Goal: Task Accomplishment & Management: Manage account settings

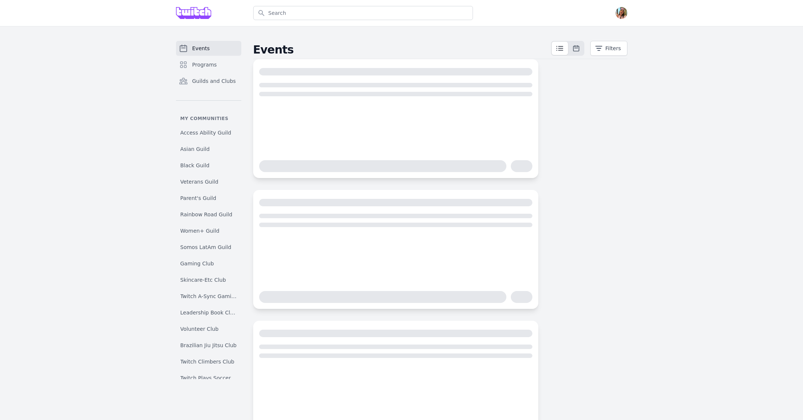
click at [630, 16] on div "Search Open menu Open user menu" at bounding box center [401, 13] width 475 height 26
click at [626, 16] on img "button" at bounding box center [622, 13] width 12 height 12
click at [602, 32] on link "Admin" at bounding box center [591, 29] width 71 height 13
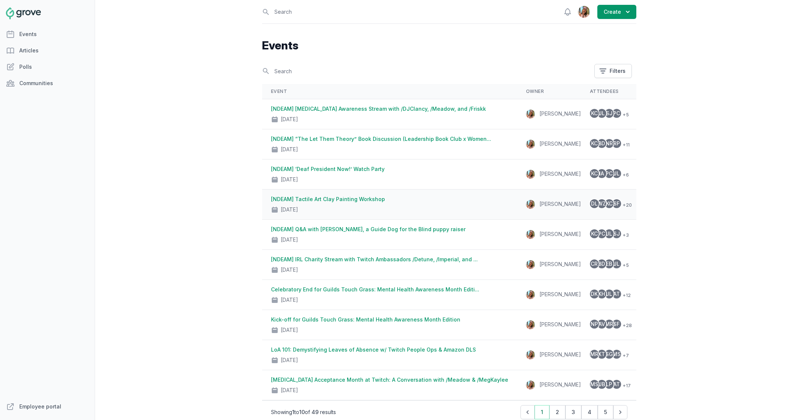
click at [443, 208] on div "[DATE]" at bounding box center [389, 208] width 237 height 10
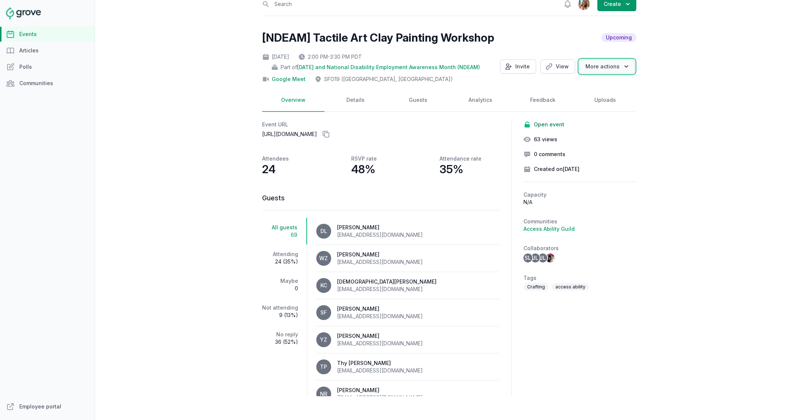
click at [624, 70] on icon "button" at bounding box center [626, 66] width 7 height 7
click at [670, 83] on div "Open sidebar Search View notifications Open user menu Create [NDEAM] Tactile Ar…" at bounding box center [449, 210] width 708 height 420
click at [431, 101] on link "Guests" at bounding box center [418, 100] width 62 height 23
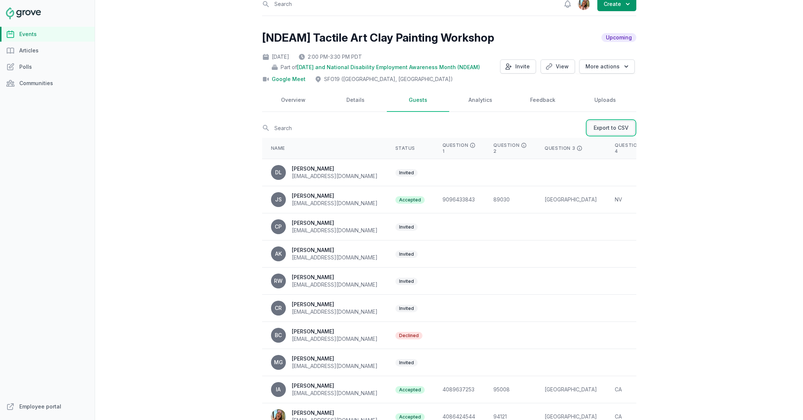
click at [609, 134] on link "Export to CSV" at bounding box center [611, 128] width 48 height 14
click at [295, 99] on link "Overview" at bounding box center [293, 100] width 62 height 23
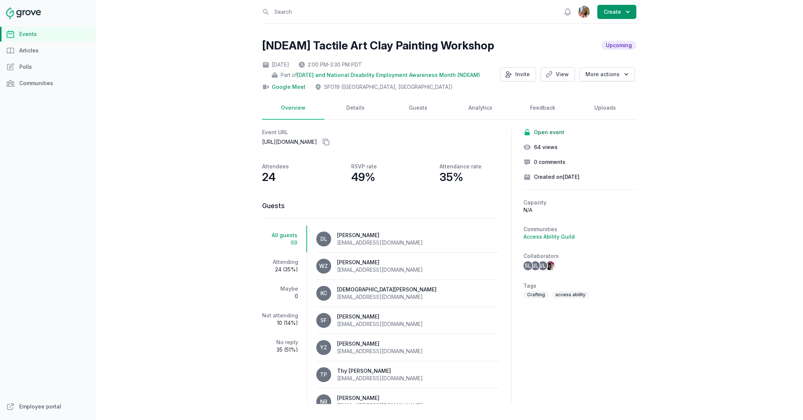
click at [328, 41] on h2 "[NDEAM] Tactile Art Clay Painting Workshop" at bounding box center [378, 45] width 232 height 13
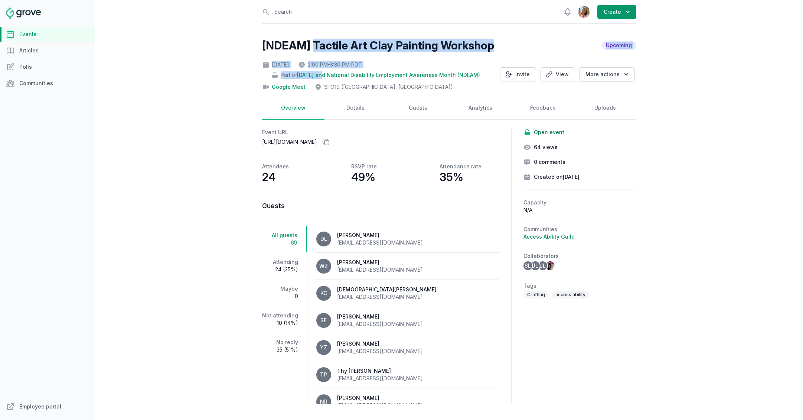
click at [505, 53] on div "[NDEAM] Tactile Art Clay Painting Workshop Upcoming [DATE] 2:00 PM - 3:30 PM PD…" at bounding box center [449, 221] width 374 height 365
click at [504, 46] on div "[NDEAM] Tactile Art Clay Painting Workshop Upcoming" at bounding box center [449, 45] width 374 height 13
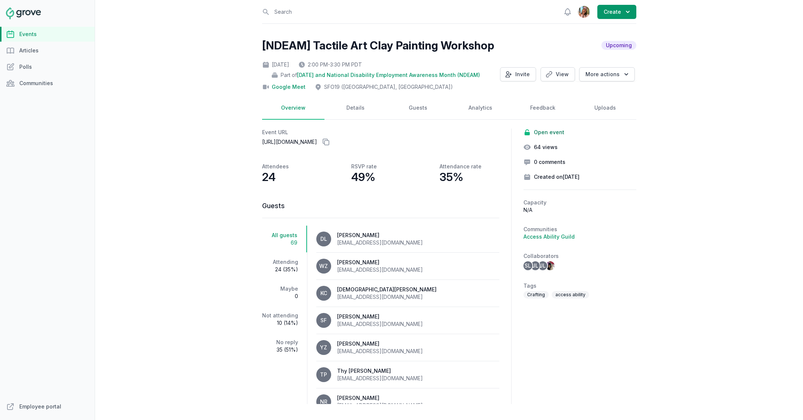
click at [325, 46] on h2 "[NDEAM] Tactile Art Clay Painting Workshop" at bounding box center [378, 45] width 232 height 13
drag, startPoint x: 325, startPoint y: 46, endPoint x: 515, endPoint y: 41, distance: 190.9
click at [326, 46] on h2 "[NDEAM] Tactile Art Clay Painting Workshop" at bounding box center [378, 45] width 232 height 13
click at [516, 41] on div "[NDEAM] Tactile Art Clay Painting Workshop Upcoming" at bounding box center [449, 45] width 374 height 13
copy h2 "Tactile Art Clay Painting Workshop"
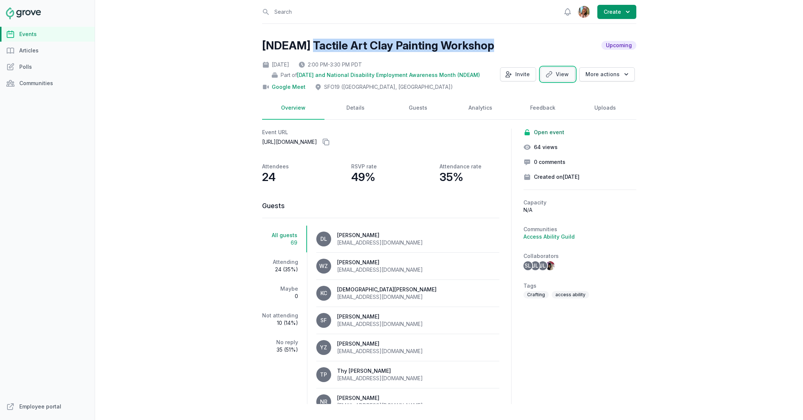
click at [568, 72] on link "View" at bounding box center [558, 74] width 35 height 14
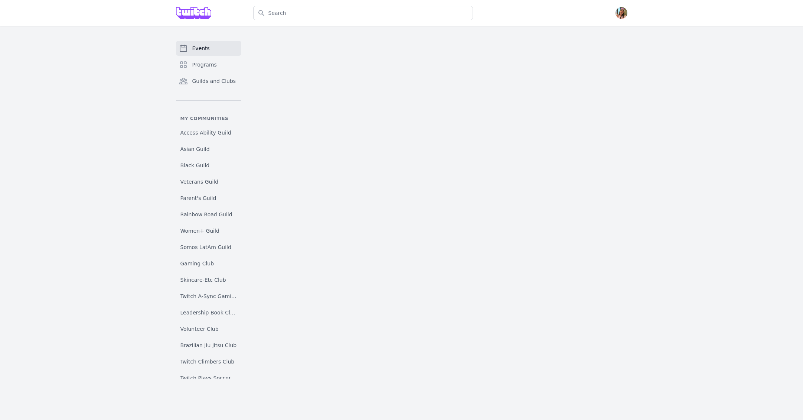
select select "The Kiss"
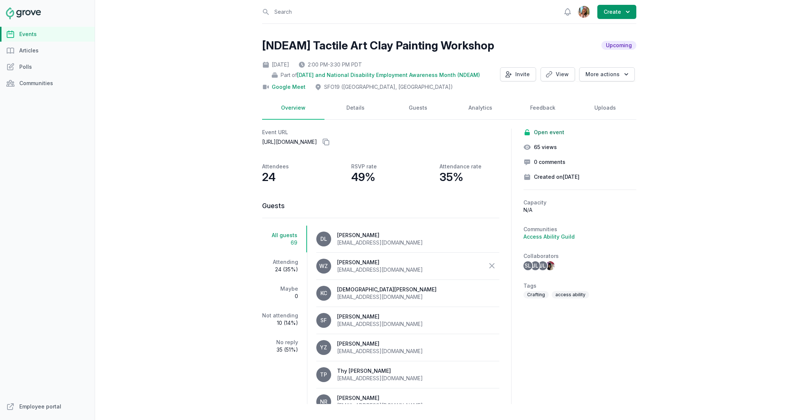
scroll to position [7, 0]
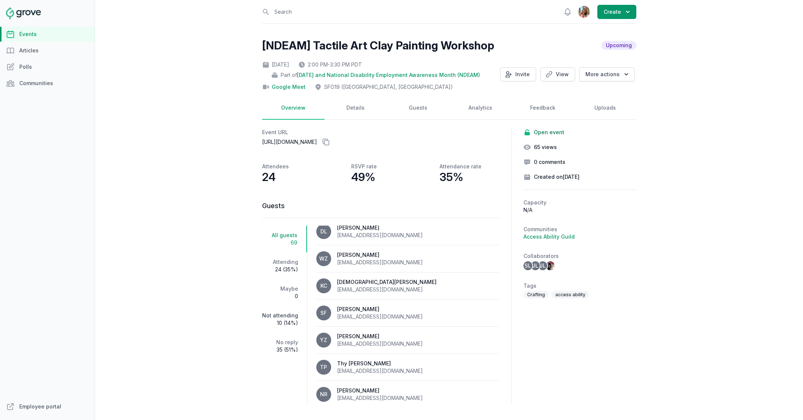
click at [281, 317] on link "Not attending 10 (14%)" at bounding box center [284, 319] width 45 height 27
